Goal: Information Seeking & Learning: Learn about a topic

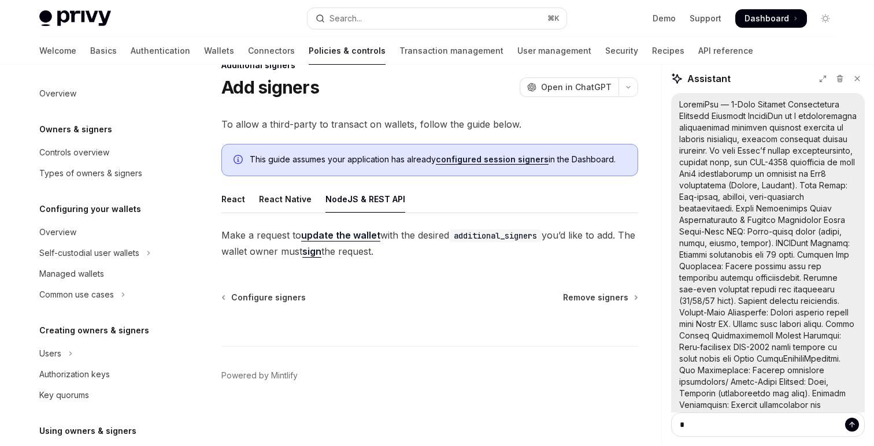
scroll to position [508, 0]
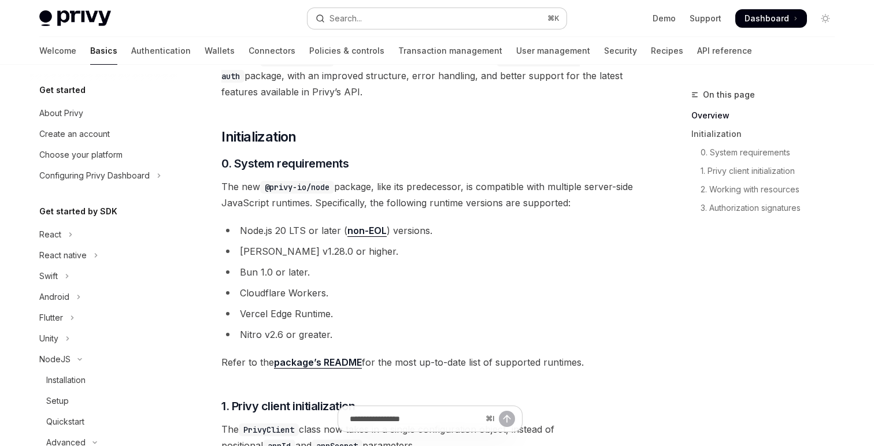
scroll to position [209, 0]
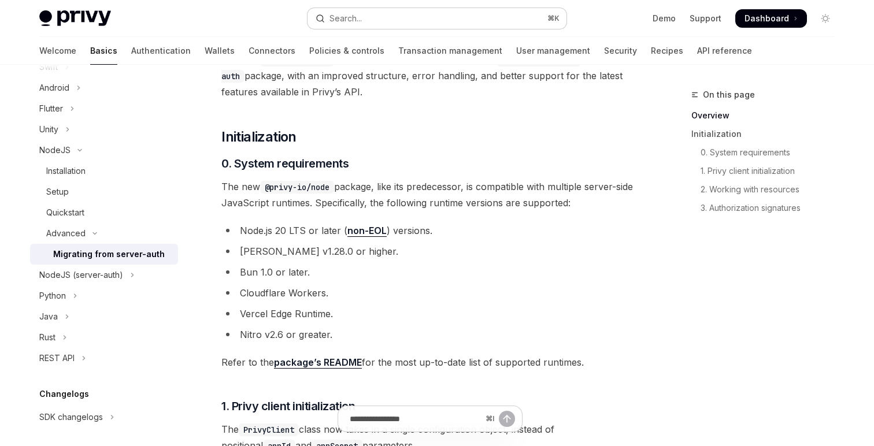
click at [335, 13] on div "Search..." at bounding box center [345, 19] width 32 height 14
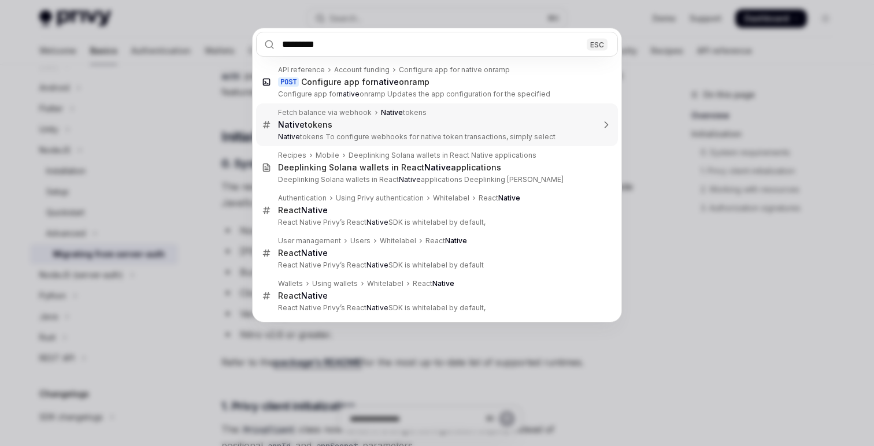
type input "**********"
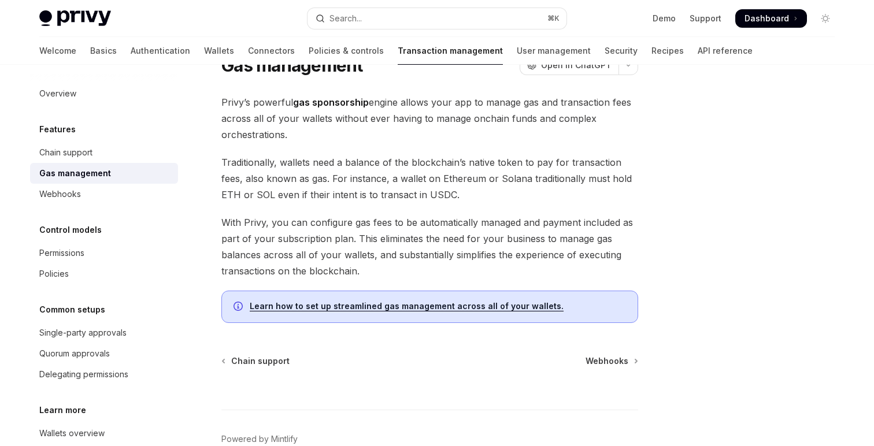
click at [431, 309] on link "Learn how to set up streamlined gas management across all of your wallets." at bounding box center [407, 306] width 314 height 10
type textarea "*"
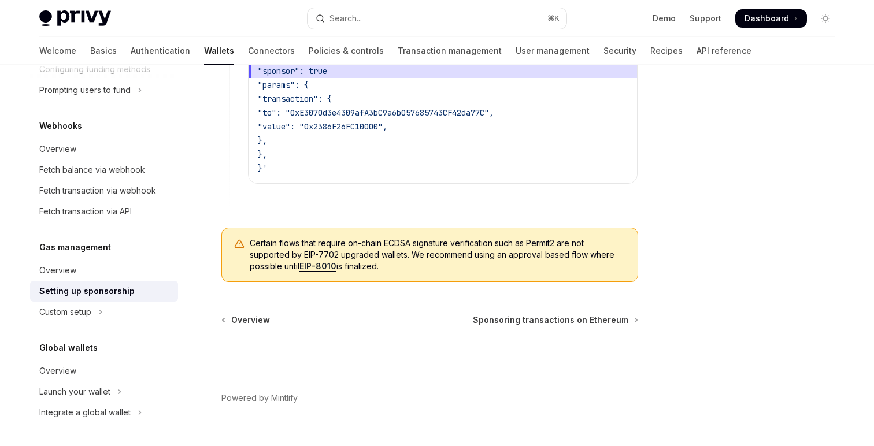
scroll to position [987, 0]
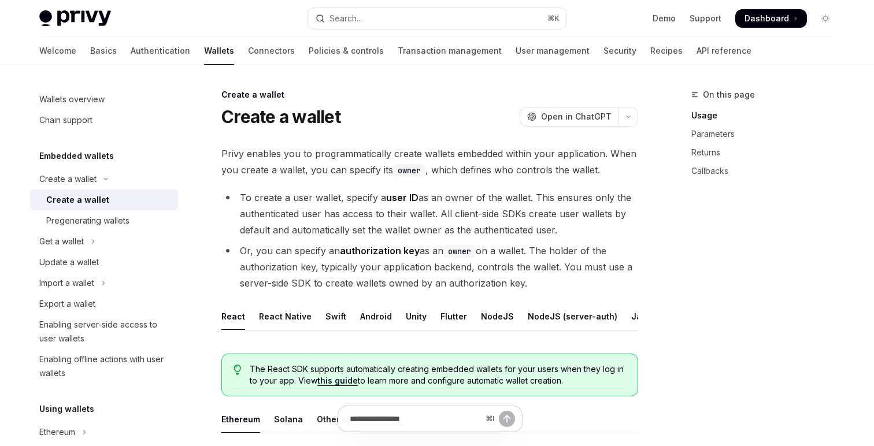
scroll to position [257, 0]
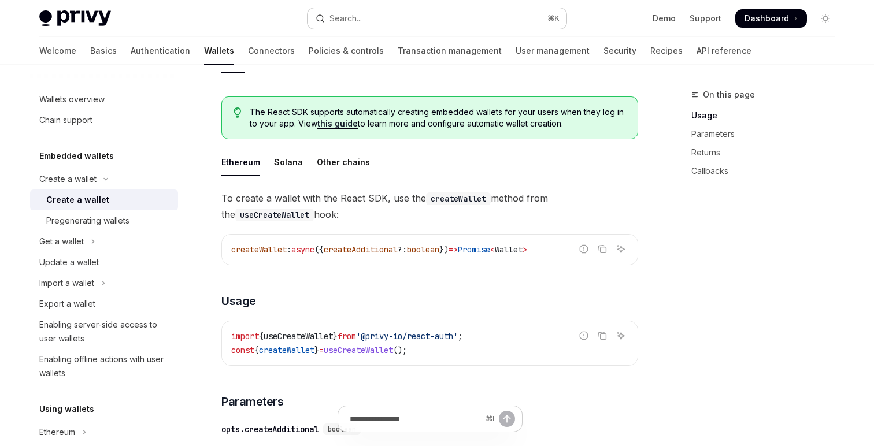
click at [379, 13] on button "Search... ⌘ K" at bounding box center [436, 18] width 259 height 21
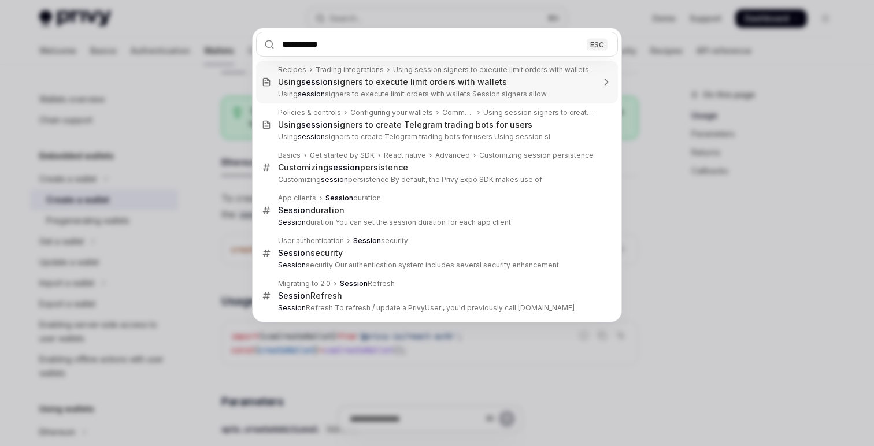
type input "**********"
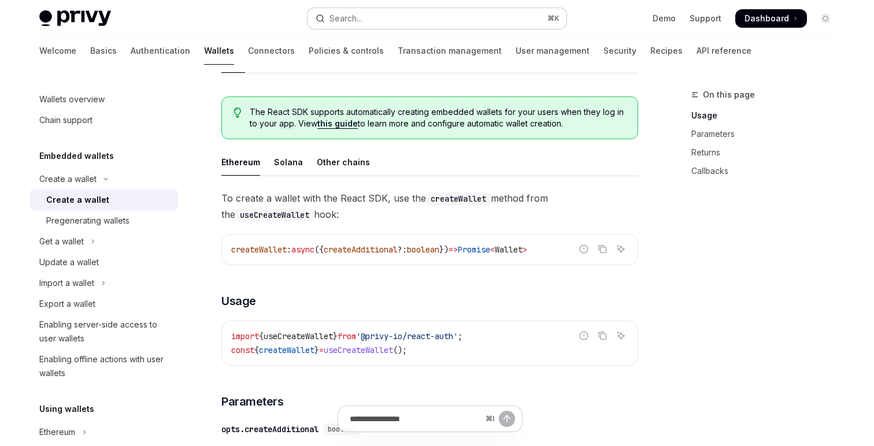
type textarea "*"
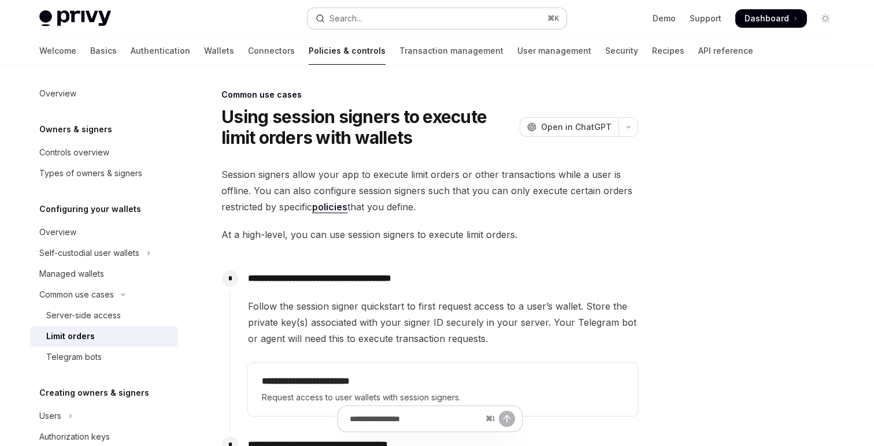
click at [354, 25] on button "Search... ⌘ K" at bounding box center [436, 18] width 259 height 21
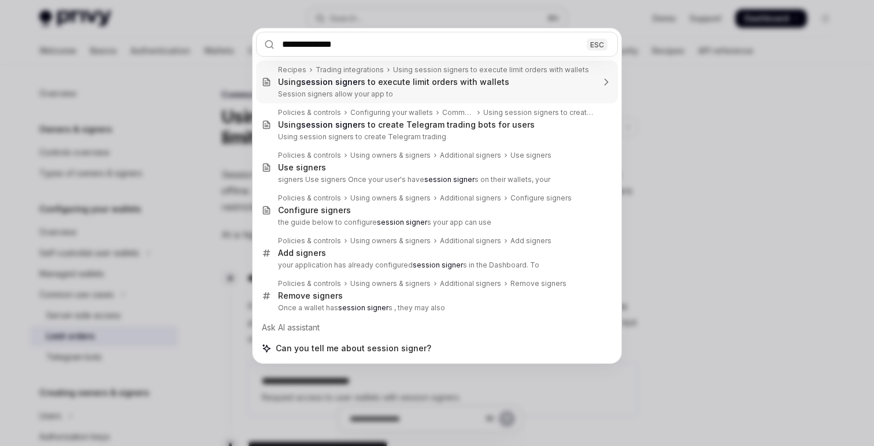
type input "**********"
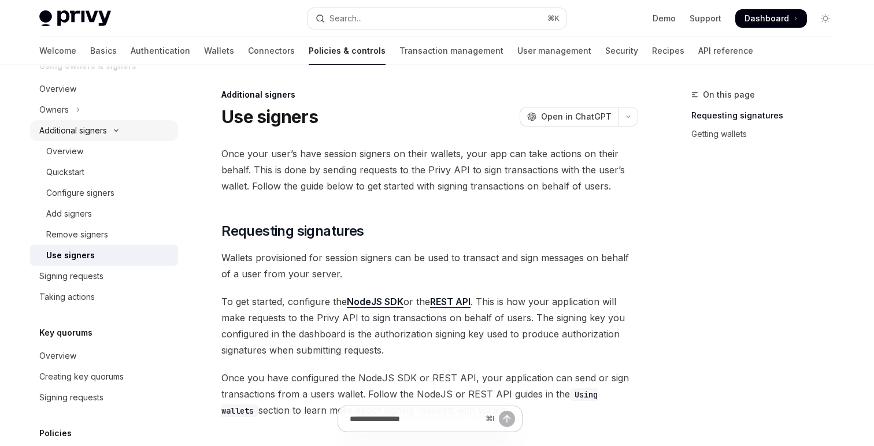
click at [107, 121] on button "Additional signers" at bounding box center [104, 130] width 148 height 21
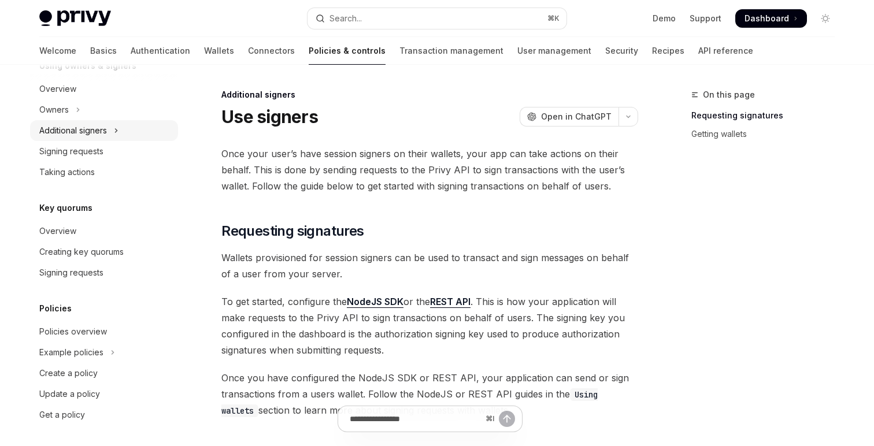
click at [70, 138] on button "Additional signers" at bounding box center [104, 130] width 148 height 21
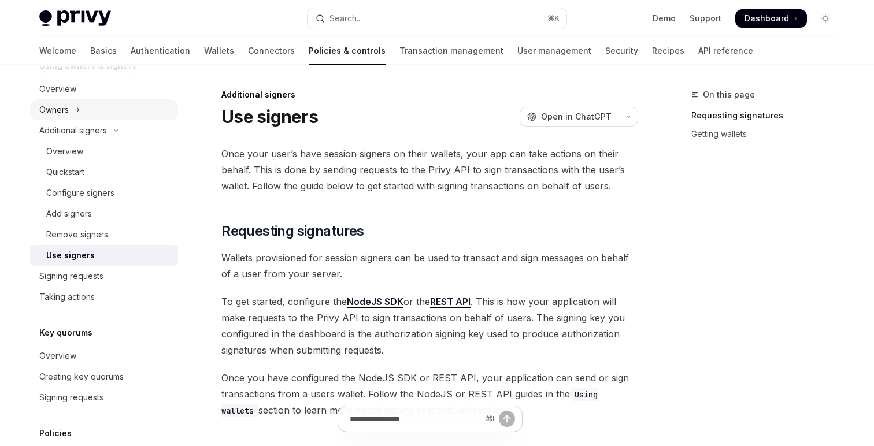
click at [80, 106] on icon "Toggle Owners section" at bounding box center [78, 110] width 5 height 14
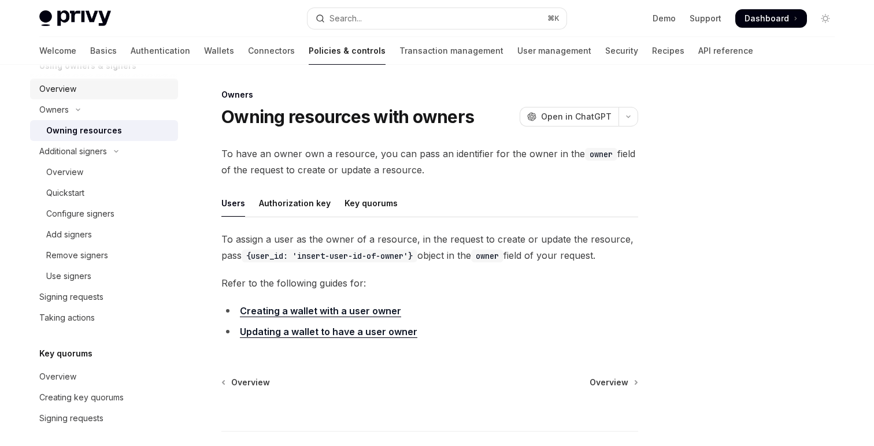
click at [80, 94] on div "Overview" at bounding box center [105, 89] width 132 height 14
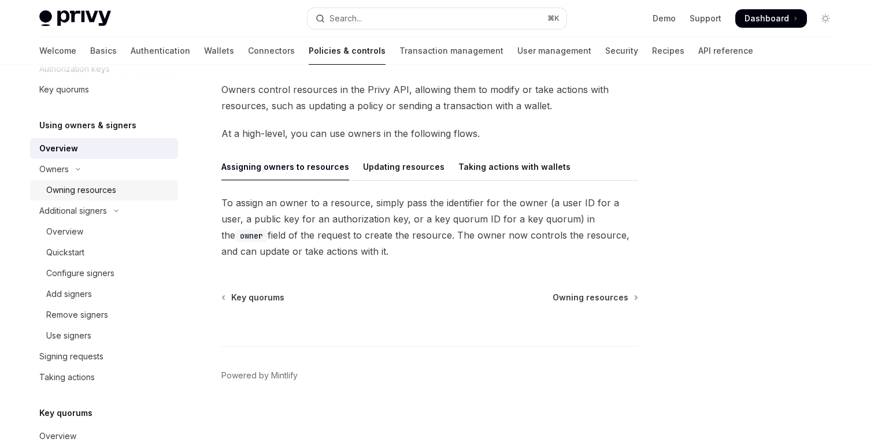
scroll to position [369, 0]
click at [88, 228] on div "Overview" at bounding box center [108, 231] width 125 height 14
type textarea "*"
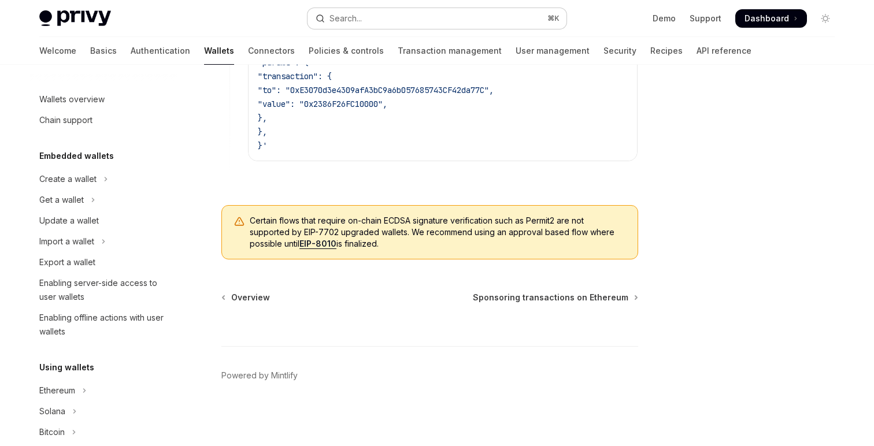
scroll to position [547, 0]
